Goal: Transaction & Acquisition: Purchase product/service

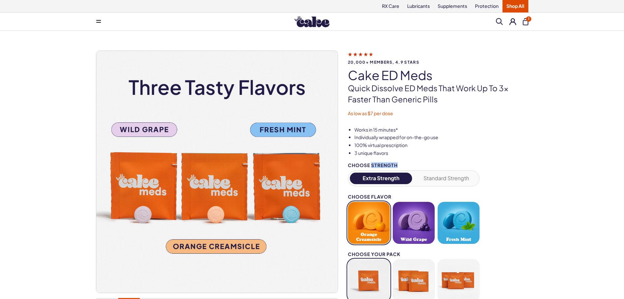
drag, startPoint x: 402, startPoint y: 163, endPoint x: 373, endPoint y: 162, distance: 29.5
click at [373, 163] on div "Choose Strength" at bounding box center [414, 165] width 132 height 5
copy div "Strength"
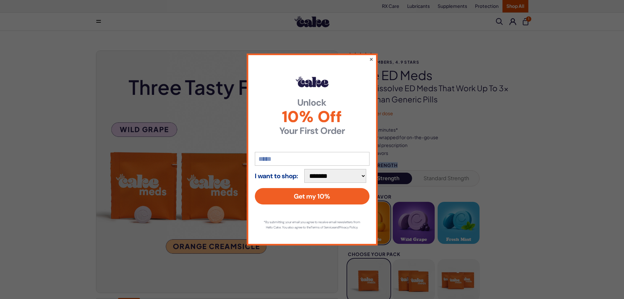
click at [371, 57] on button "×" at bounding box center [371, 59] width 4 height 8
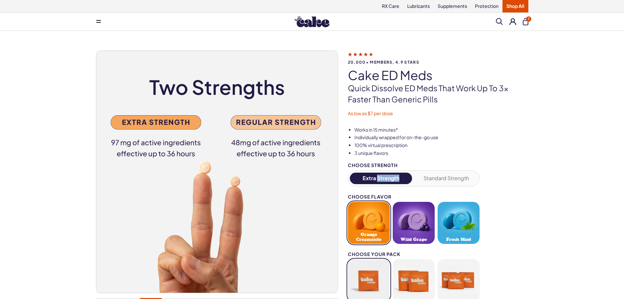
copy button "Strength"
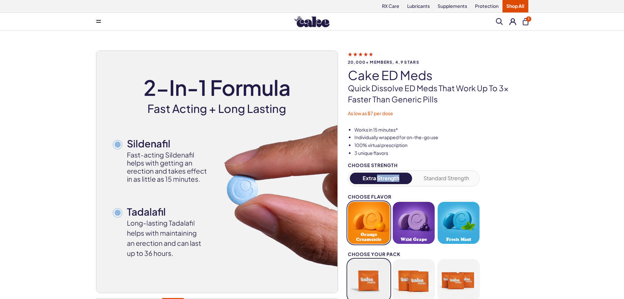
drag, startPoint x: 402, startPoint y: 186, endPoint x: 378, endPoint y: 176, distance: 26.0
click at [378, 176] on div "Extra Strength Standard Strength" at bounding box center [414, 178] width 132 height 16
drag, startPoint x: 470, startPoint y: 179, endPoint x: 430, endPoint y: 180, distance: 39.7
click at [430, 180] on button "Standard Strength" at bounding box center [446, 177] width 63 height 11
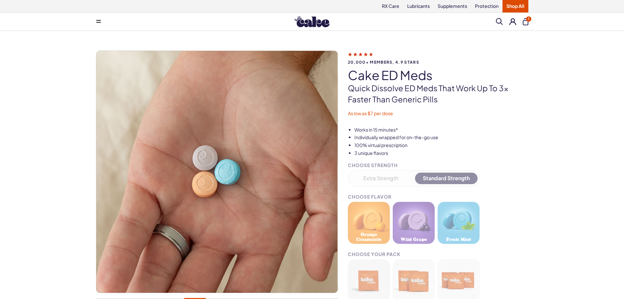
click at [429, 166] on div "Choose Strength Extra Strength Standard Strength Choose Flavor Orange Creamsicl…" at bounding box center [414, 260] width 132 height 195
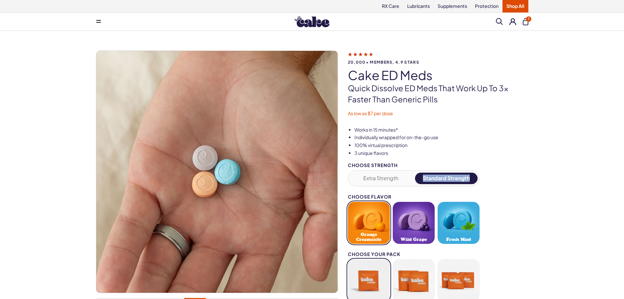
copy button "Standard Strength"
drag, startPoint x: 422, startPoint y: 171, endPoint x: 470, endPoint y: 178, distance: 48.0
click at [470, 178] on div "Extra Strength Standard Strength" at bounding box center [414, 178] width 132 height 16
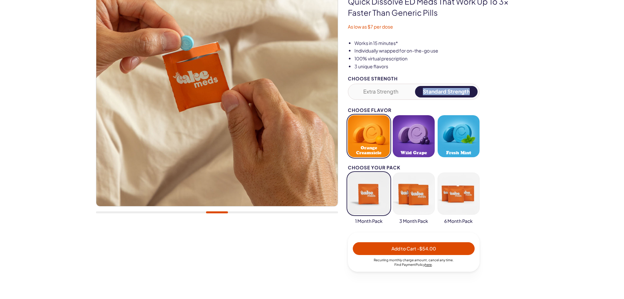
scroll to position [98, 0]
